Goal: Transaction & Acquisition: Purchase product/service

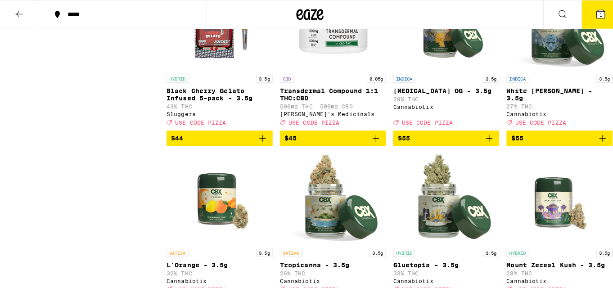
scroll to position [3735, 0]
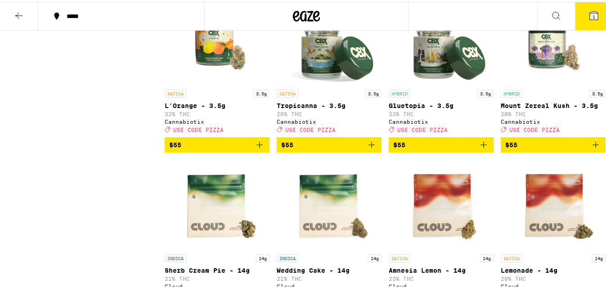
click at [593, 13] on span "1" at bounding box center [594, 14] width 3 height 5
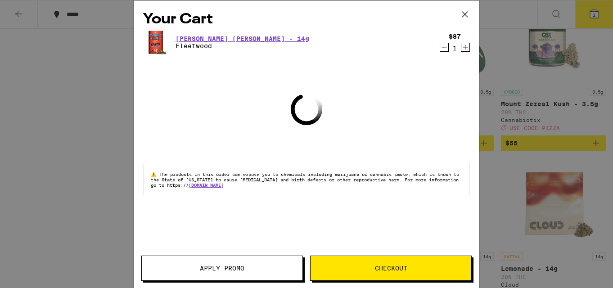
click at [443, 47] on icon "Decrement" at bounding box center [444, 47] width 8 height 11
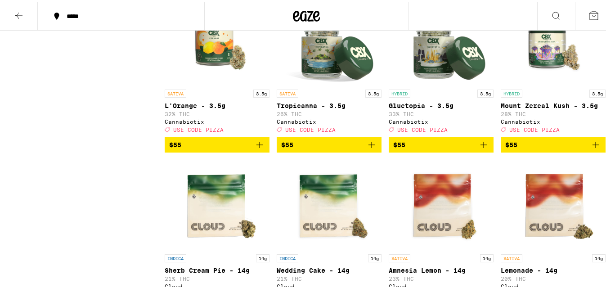
click at [589, 12] on icon at bounding box center [594, 14] width 11 height 11
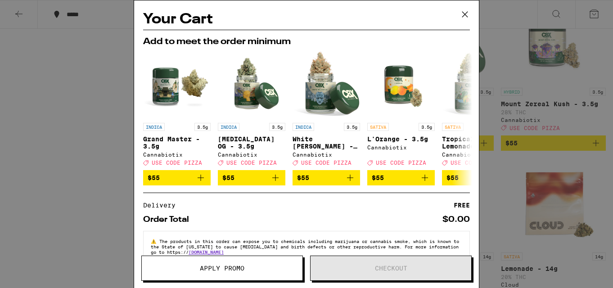
click at [495, 120] on div "Your Cart Add to meet the order minimum INDICA 3.5g Grand Master - 3.5g Cannabi…" at bounding box center [306, 144] width 613 height 288
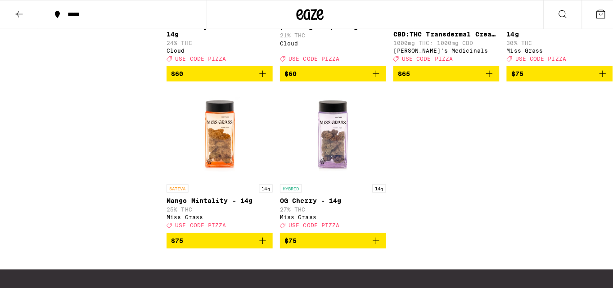
scroll to position [4140, 0]
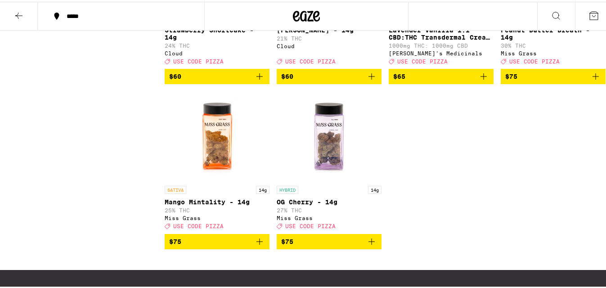
click at [590, 80] on icon "Add to bag" at bounding box center [595, 74] width 11 height 11
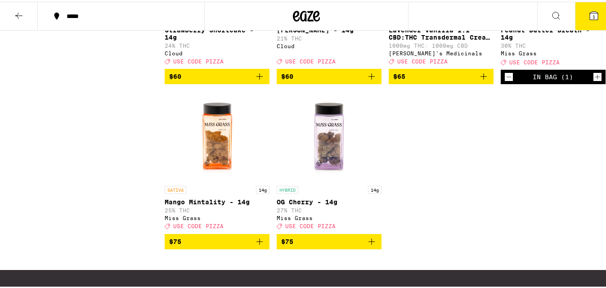
click at [594, 81] on icon "Increment" at bounding box center [598, 75] width 8 height 11
click at [585, 7] on button "2" at bounding box center [594, 14] width 38 height 28
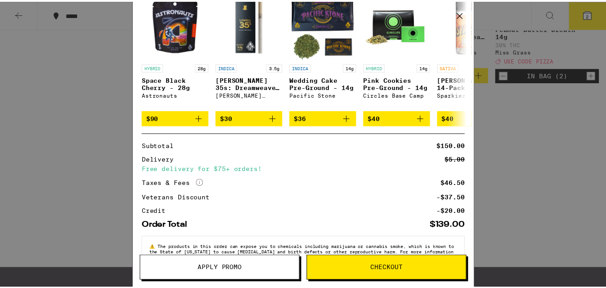
scroll to position [122, 0]
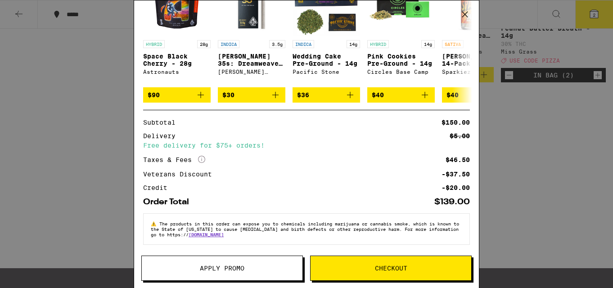
drag, startPoint x: 223, startPoint y: 267, endPoint x: 225, endPoint y: 249, distance: 18.2
click at [225, 254] on div "Your Cart Peanut Butter Breath - 14g Miss [PERSON_NAME] $75 2 You may also like…" at bounding box center [307, 144] width 346 height 288
click at [227, 267] on span "Apply Promo" at bounding box center [222, 268] width 45 height 6
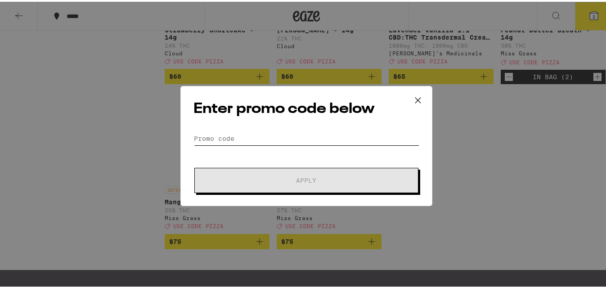
click at [234, 136] on input "Promo Code" at bounding box center [306, 136] width 226 height 13
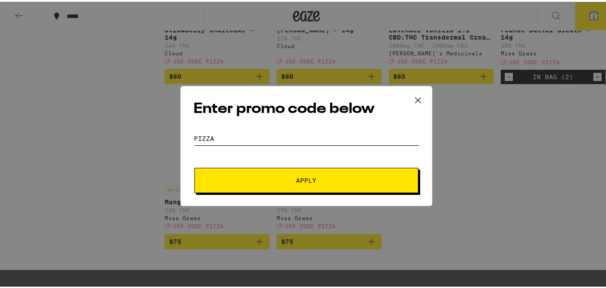
type input "pizza"
click at [194, 166] on button "Apply" at bounding box center [306, 178] width 224 height 25
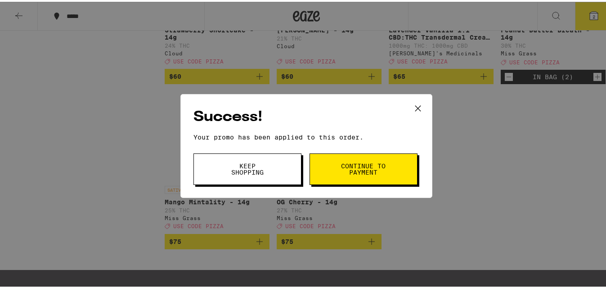
click at [258, 169] on span "Keep Shopping" at bounding box center [248, 167] width 46 height 13
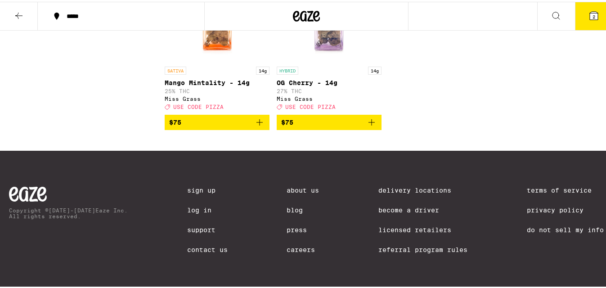
scroll to position [4275, 0]
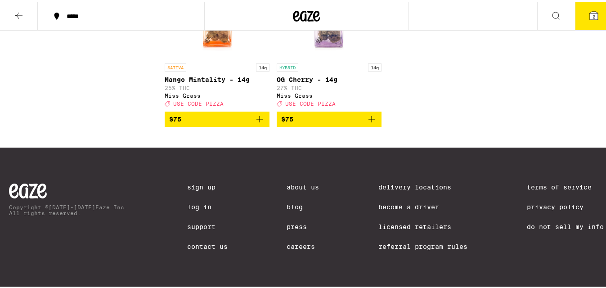
click at [369, 121] on icon "Add to bag" at bounding box center [372, 117] width 6 height 6
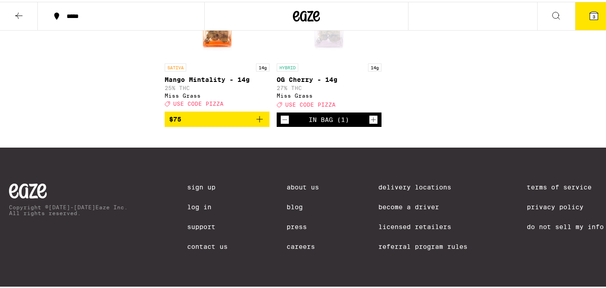
click at [593, 14] on span "2" at bounding box center [594, 14] width 3 height 5
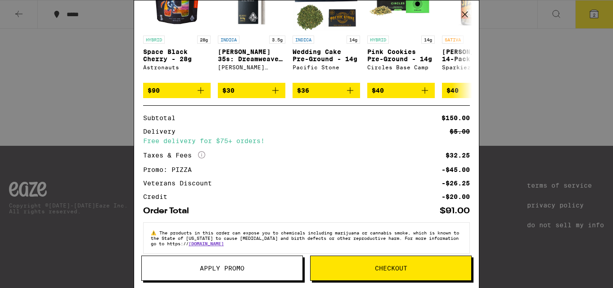
scroll to position [168, 0]
